Goal: Task Accomplishment & Management: Complete application form

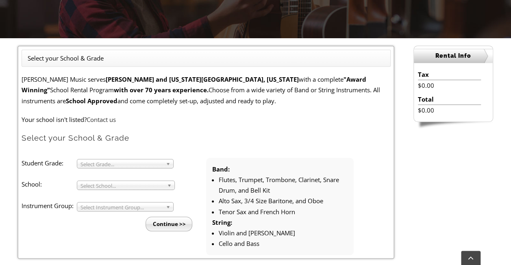
scroll to position [195, 0]
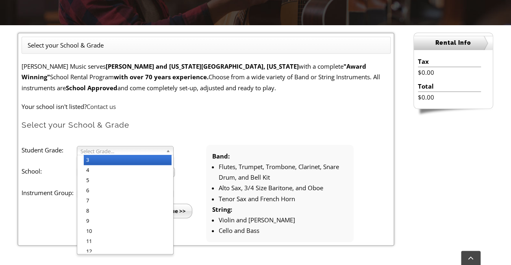
click at [171, 150] on b at bounding box center [169, 150] width 7 height 9
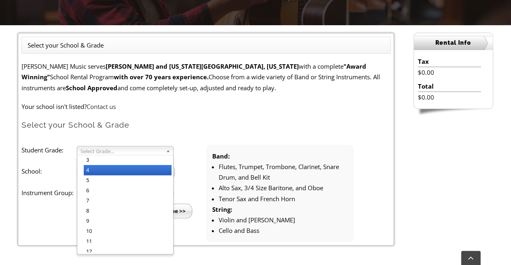
click at [157, 170] on li "4" at bounding box center [128, 170] width 88 height 10
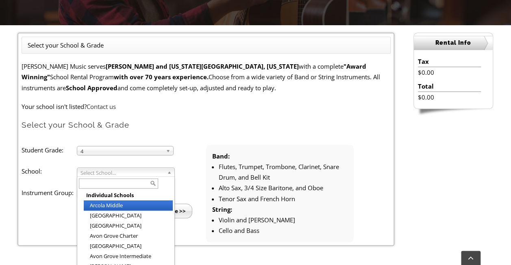
click at [167, 172] on b at bounding box center [170, 172] width 7 height 9
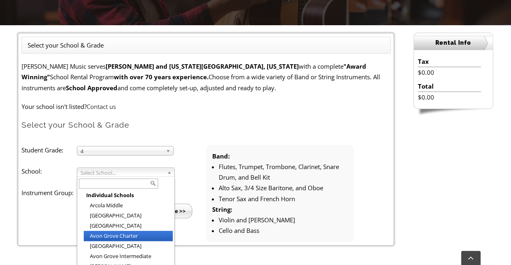
click at [143, 234] on li "Avon Grove Charter" at bounding box center [128, 236] width 89 height 10
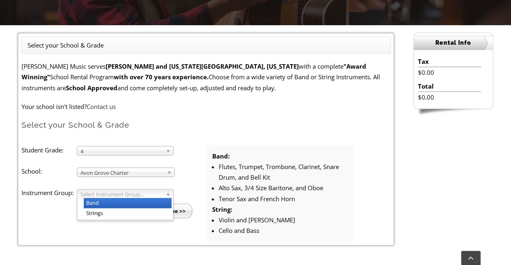
click at [165, 191] on link "Select Instrument Group..." at bounding box center [125, 193] width 97 height 9
click at [160, 202] on li "Band" at bounding box center [128, 203] width 88 height 10
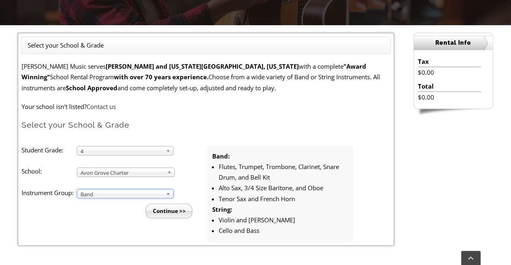
click at [160, 209] on input "Continue >>" at bounding box center [168, 211] width 47 height 15
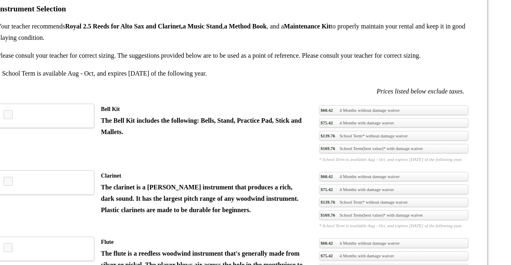
scroll to position [585, 0]
